Goal: Information Seeking & Learning: Learn about a topic

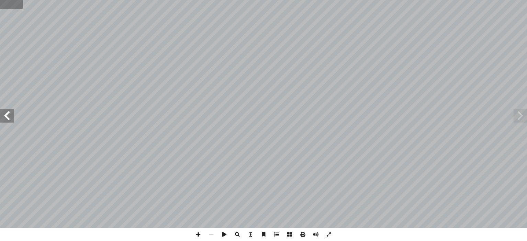
click at [11, 7] on input "text" at bounding box center [11, 4] width 23 height 9
type input "**"
click at [526, 116] on span at bounding box center [520, 116] width 14 height 14
click at [524, 121] on span at bounding box center [520, 116] width 14 height 14
click at [197, 236] on span at bounding box center [198, 234] width 13 height 13
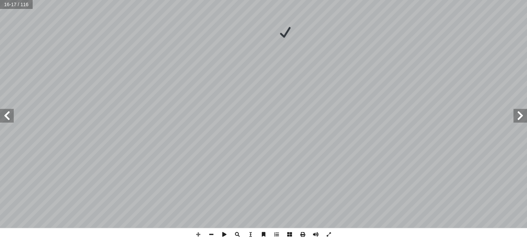
click at [11, 120] on span at bounding box center [7, 116] width 14 height 14
click at [518, 115] on span at bounding box center [520, 116] width 14 height 14
click at [8, 117] on span at bounding box center [7, 116] width 14 height 14
